Goal: Task Accomplishment & Management: Use online tool/utility

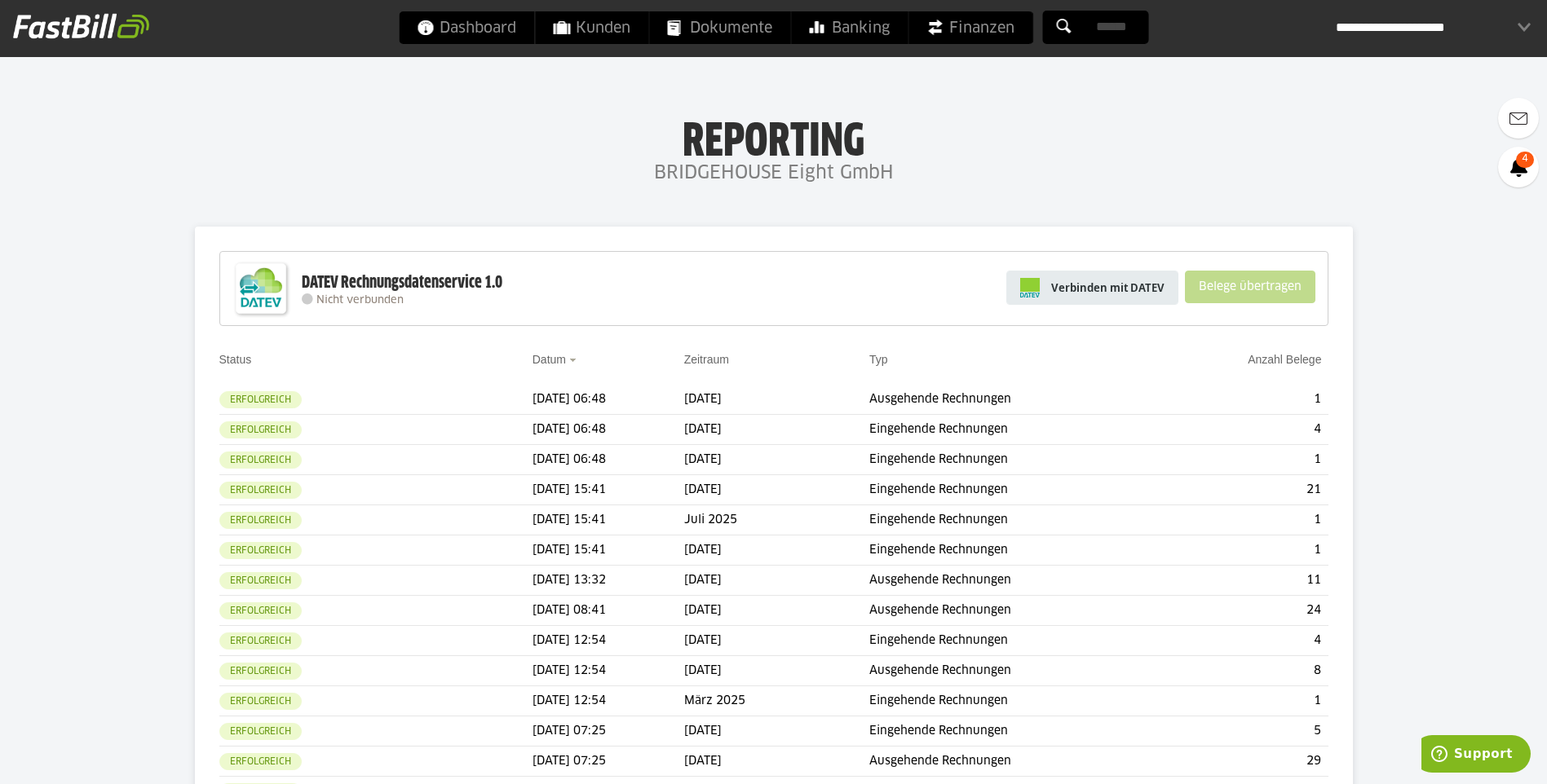
drag, startPoint x: 1152, startPoint y: 304, endPoint x: 1146, endPoint y: 296, distance: 10.0
click at [1151, 301] on link "Verbinden mit DATEV" at bounding box center [1092, 287] width 172 height 34
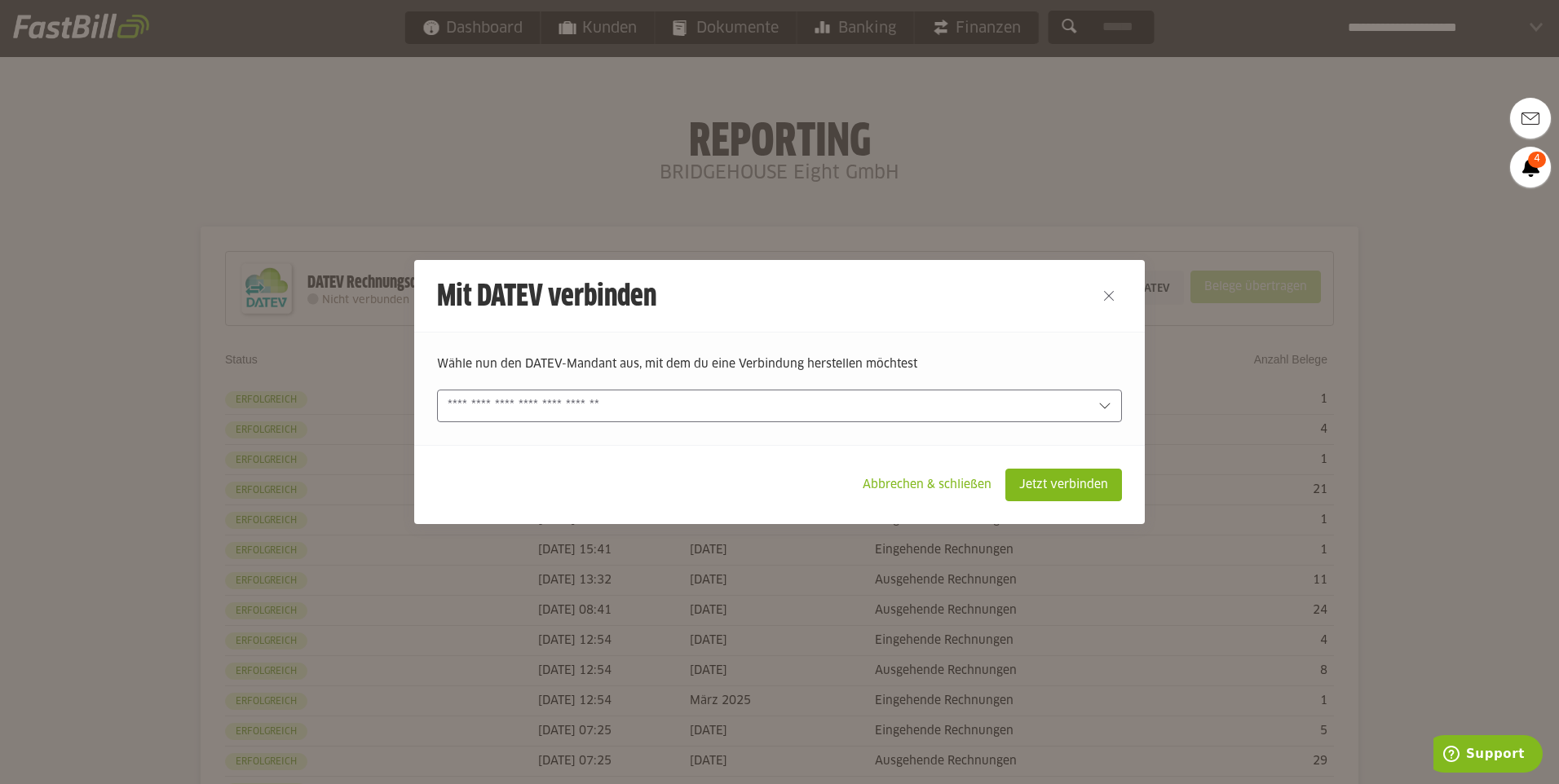
click at [0, 0] on input "text" at bounding box center [0, 0] width 0 height 0
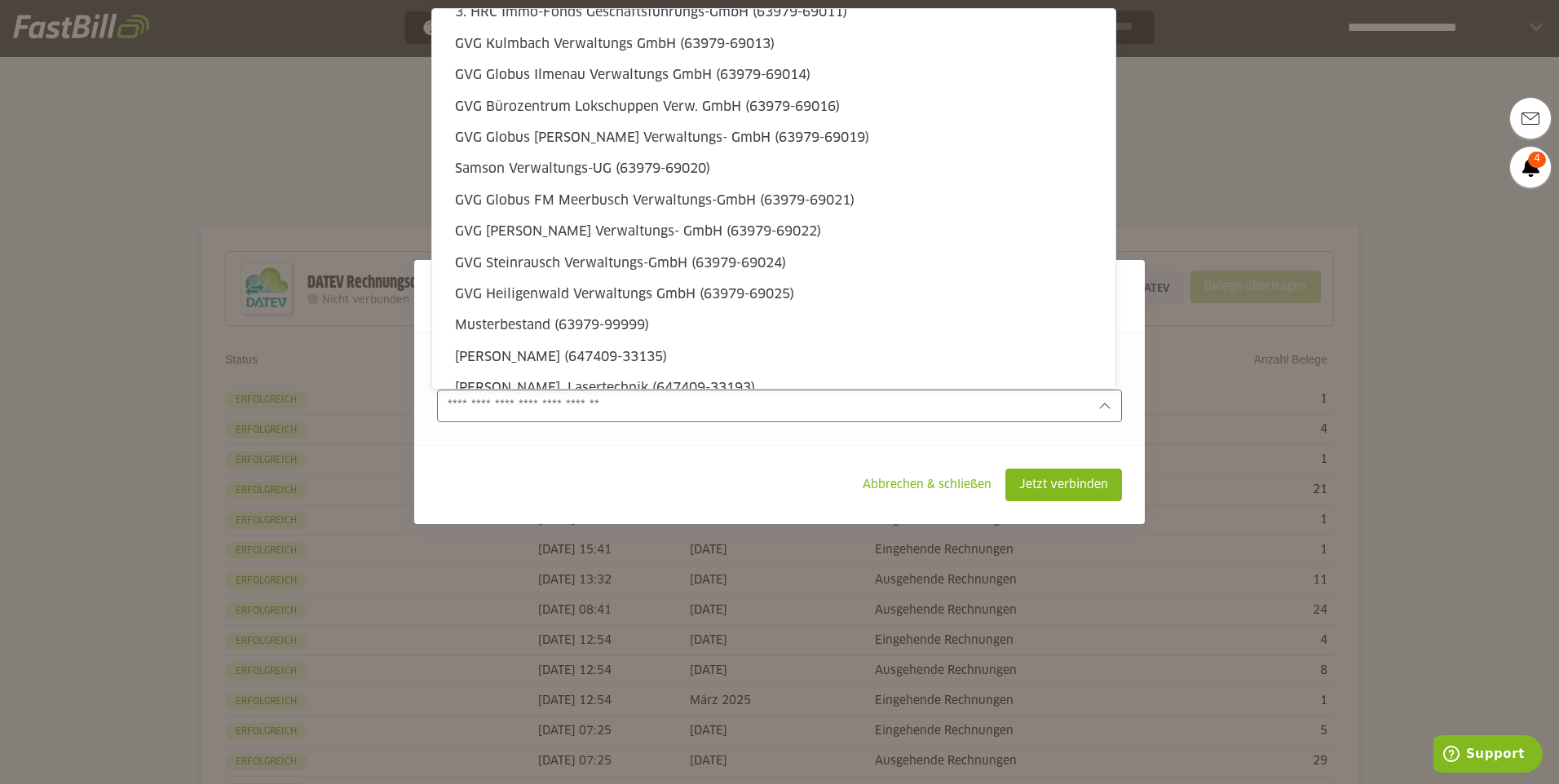
scroll to position [4922, 0]
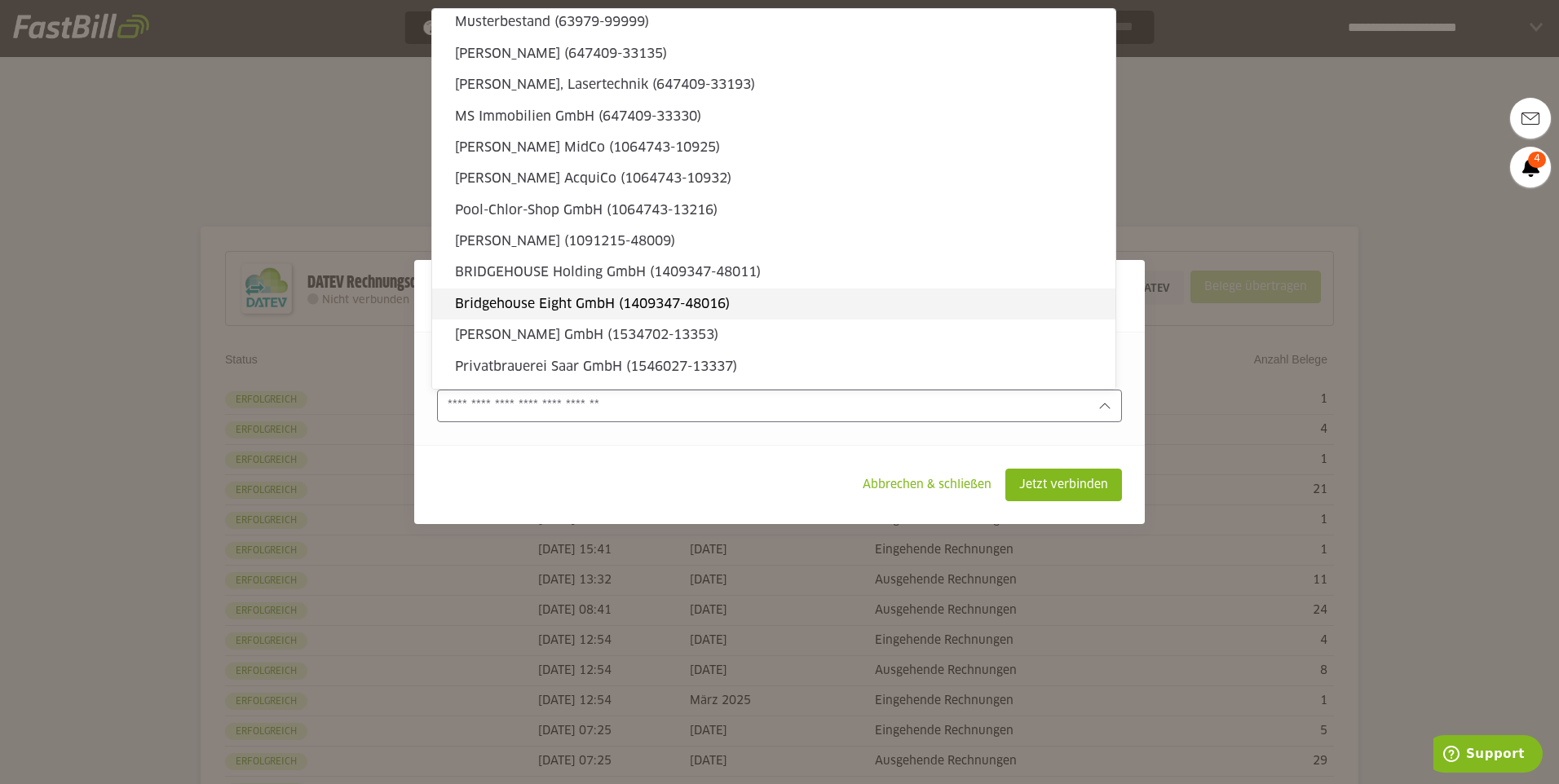
click at [934, 308] on slot "Bridgehouse Eight GmbH (1409347-48016)" at bounding box center [778, 304] width 648 height 18
type input "**********"
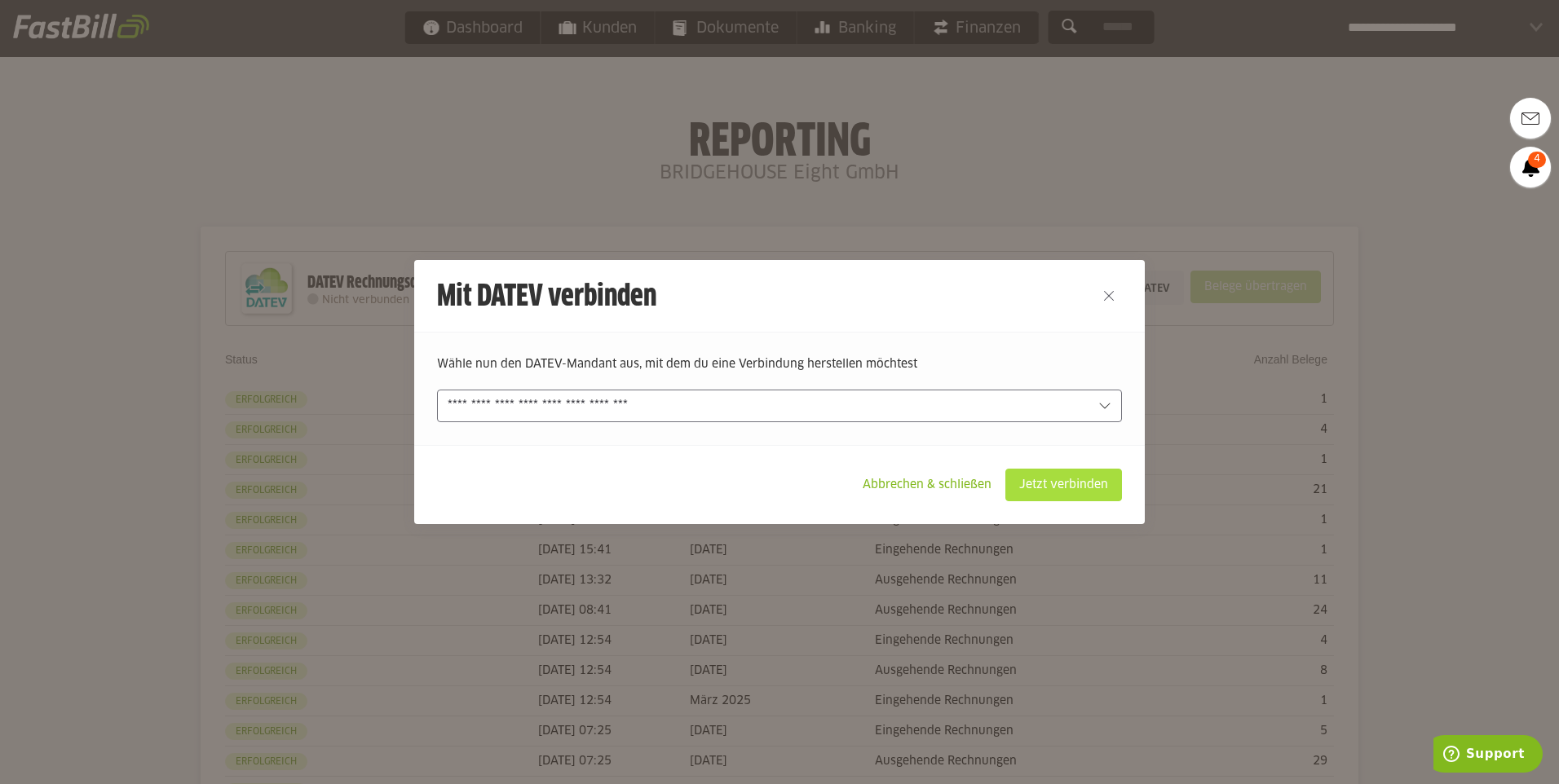
click at [1052, 487] on slot "Jetzt verbinden" at bounding box center [1063, 484] width 115 height 31
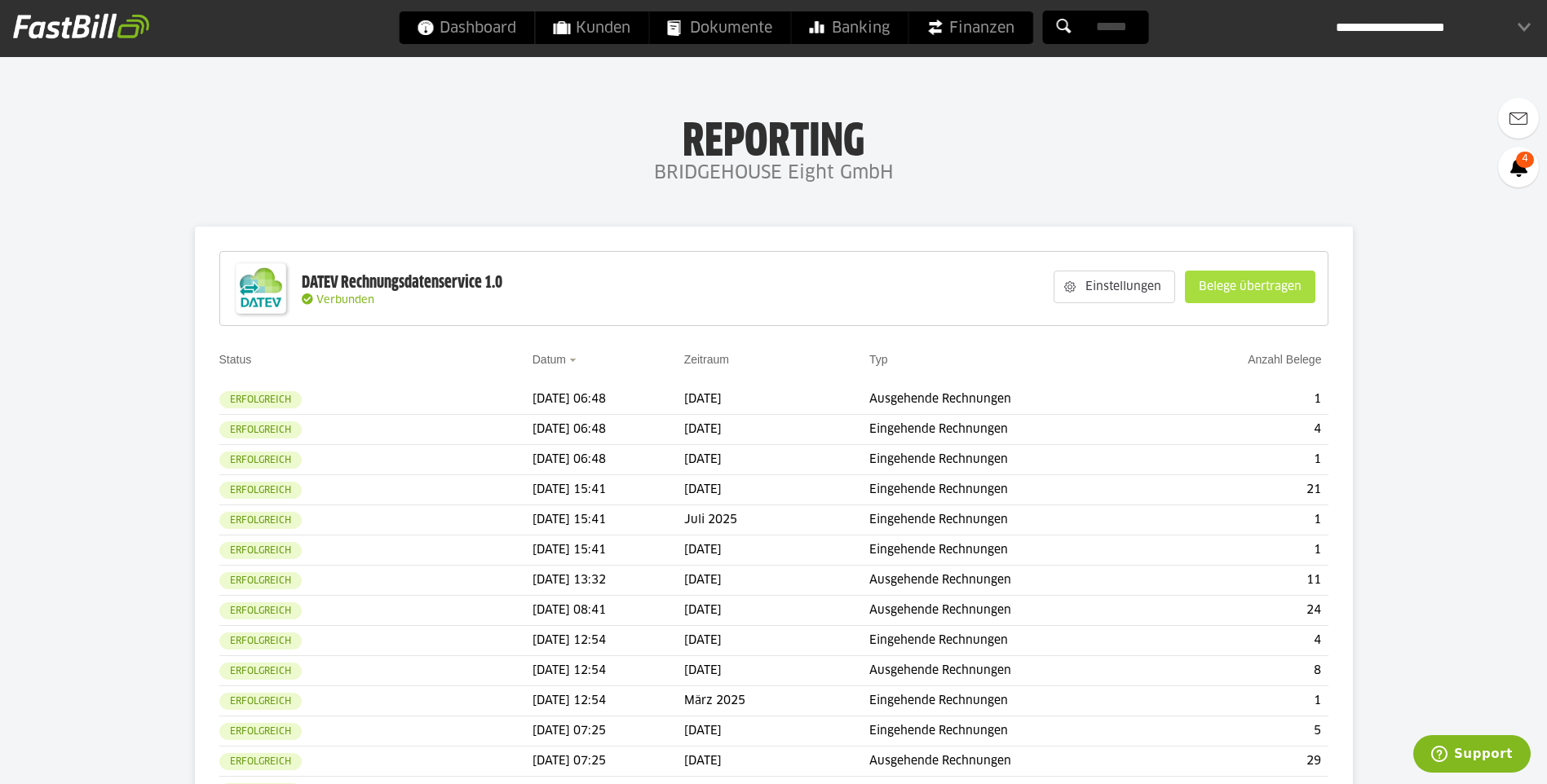
click at [1246, 275] on slot "Belege übertragen" at bounding box center [1250, 286] width 129 height 31
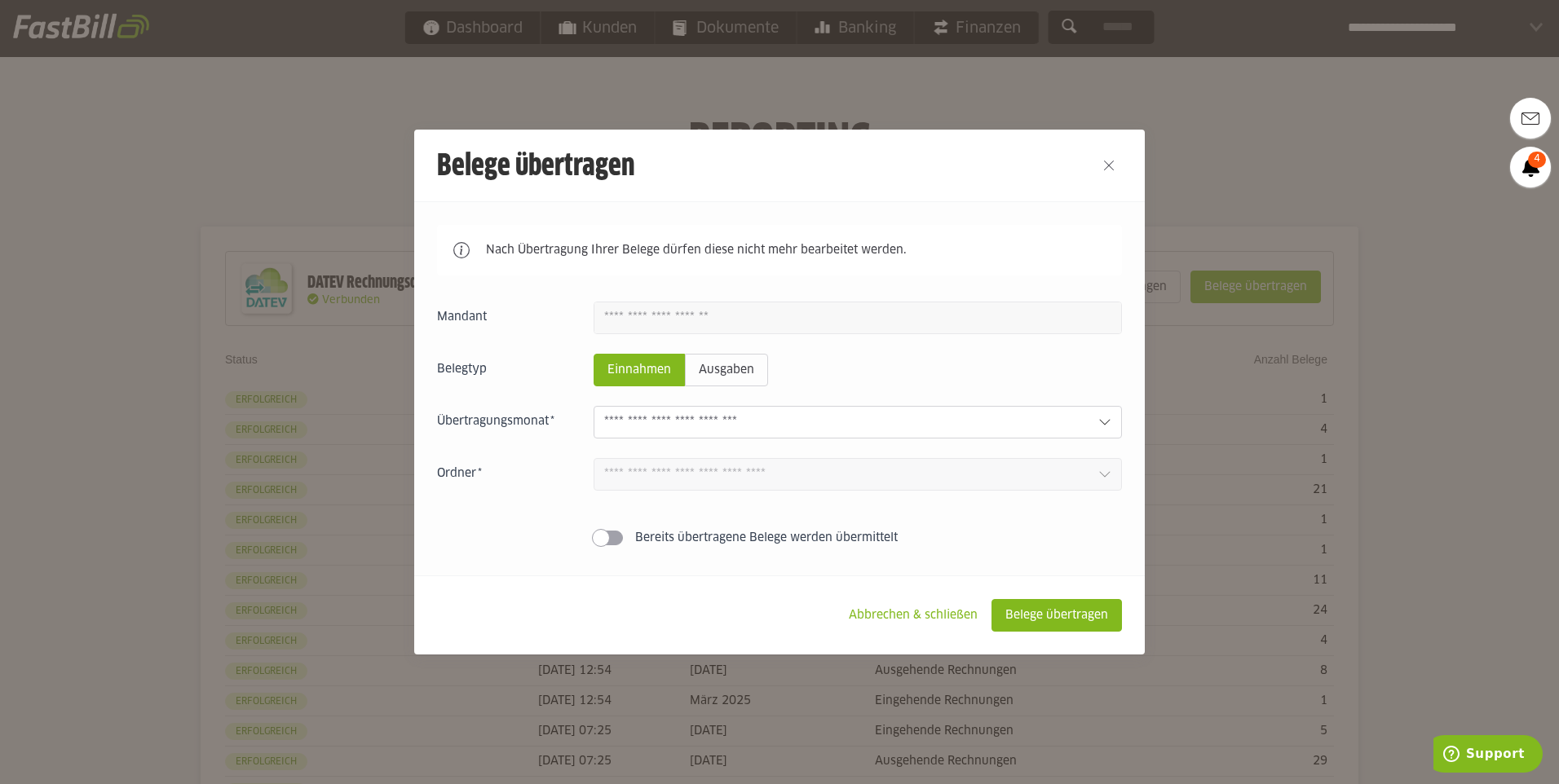
click at [1019, 399] on div "Einnahmen Ausgaben [DATE] 2 Einnahmen 0 Ausgaben [DATE] 0 Einnahmen 0 Ausgaben …" at bounding box center [780, 427] width 685 height 251
drag, startPoint x: 1019, startPoint y: 399, endPoint x: 1016, endPoint y: 420, distance: 21.2
click at [1016, 420] on input "text" at bounding box center [845, 422] width 481 height 18
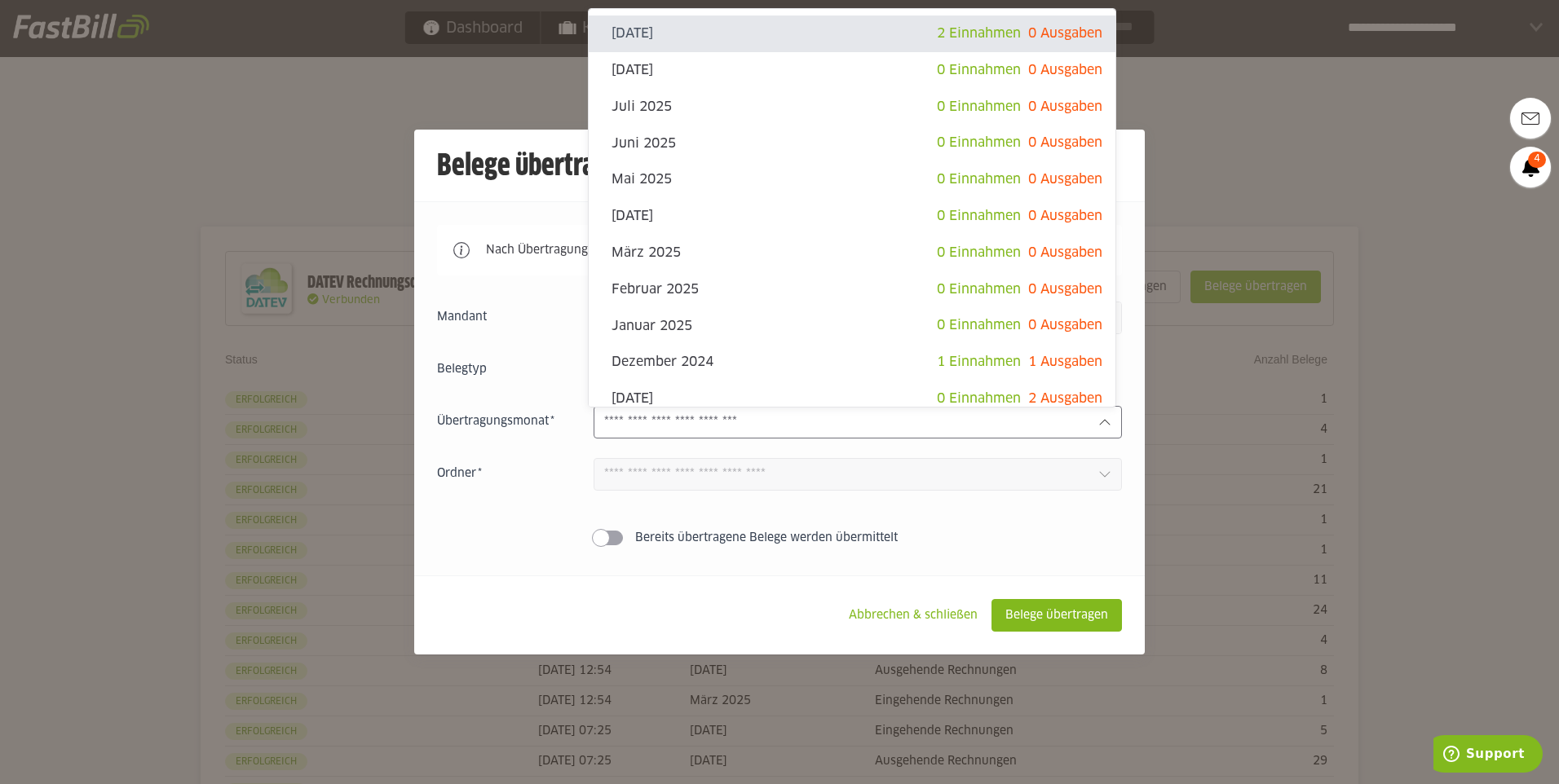
click at [1263, 147] on div at bounding box center [779, 392] width 1559 height 784
